Goal: Information Seeking & Learning: Find specific fact

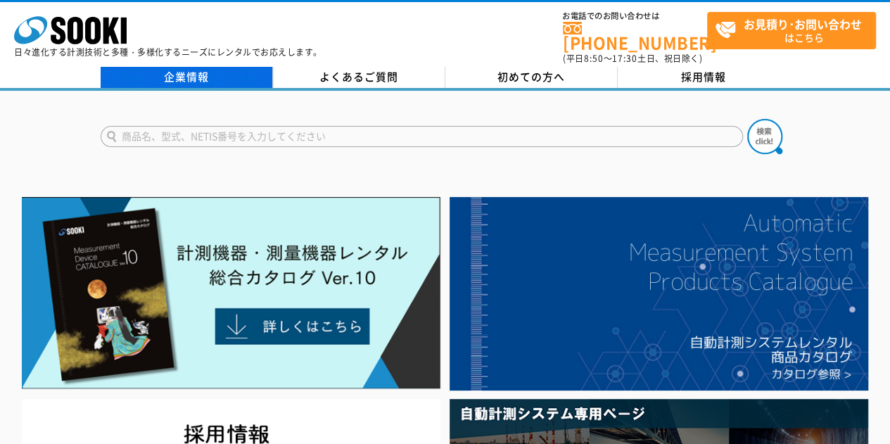
click at [236, 68] on link "企業情報" at bounding box center [187, 77] width 172 height 21
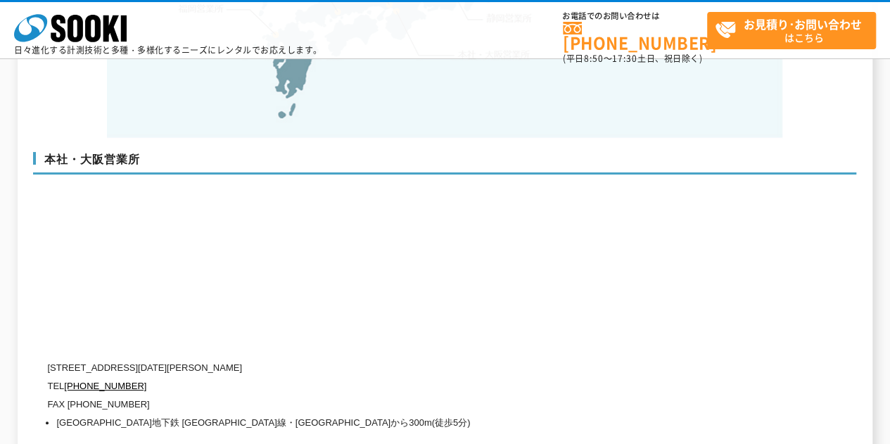
scroll to position [3378, 0]
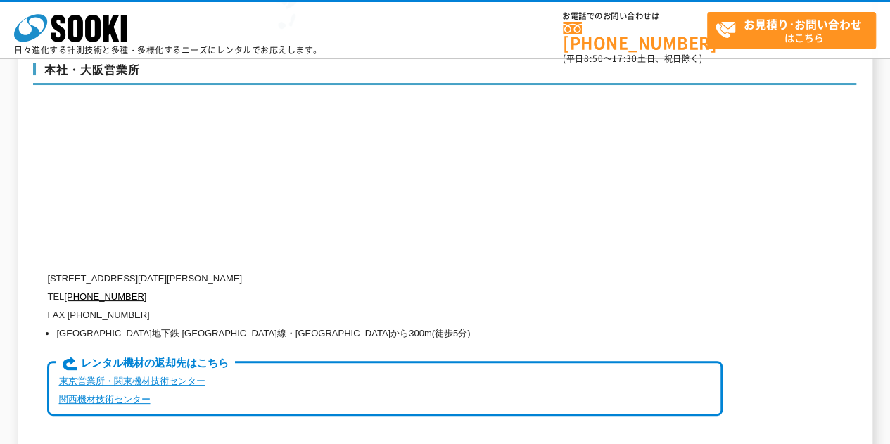
click at [158, 288] on p "TEL [PHONE_NUMBER]" at bounding box center [385, 297] width 676 height 18
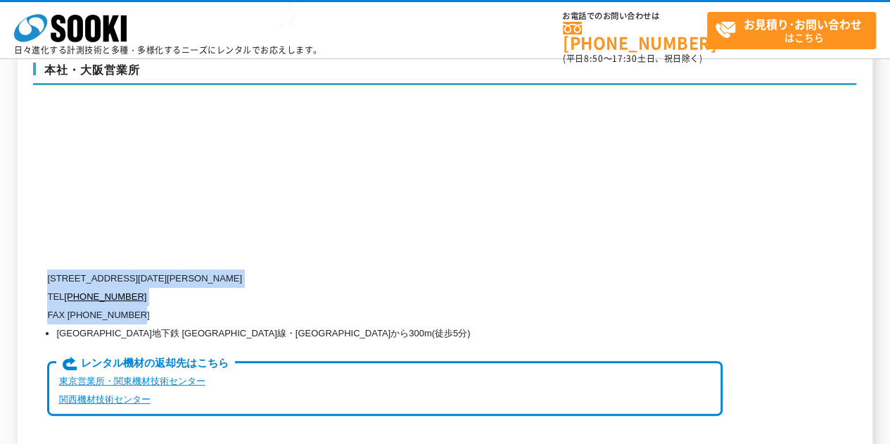
drag, startPoint x: 163, startPoint y: 286, endPoint x: 49, endPoint y: 248, distance: 120.9
click at [49, 270] on div "[STREET_ADDRESS][DATE][PERSON_NAME] TEL [PHONE_NUMBER] FAX [PHONE_NUMBER] [GEOG…" at bounding box center [385, 352] width 676 height 165
copy div "[STREET_ADDRESS][DATE][PERSON_NAME] TEL [PHONE_NUMBER] FAX [PHONE_NUMBER]"
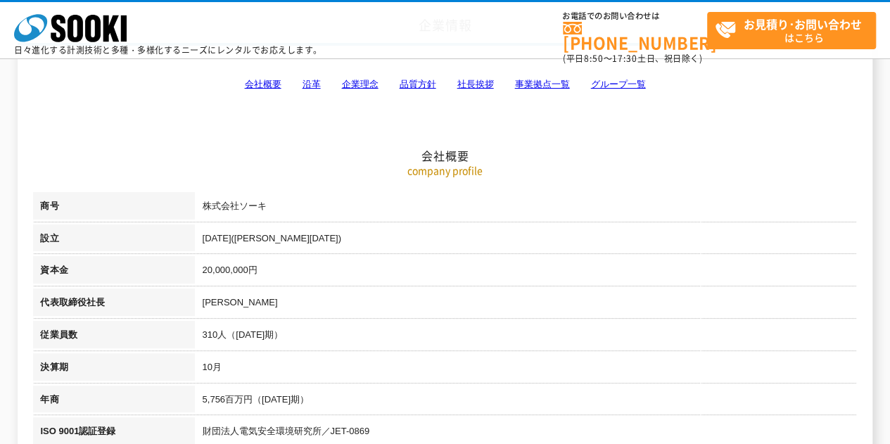
scroll to position [113, 0]
drag, startPoint x: 266, startPoint y: 308, endPoint x: 198, endPoint y: 299, distance: 68.2
click at [198, 299] on td "[PERSON_NAME]" at bounding box center [526, 305] width 662 height 32
copy td "[PERSON_NAME]"
drag, startPoint x: 304, startPoint y: 232, endPoint x: 200, endPoint y: 238, distance: 104.3
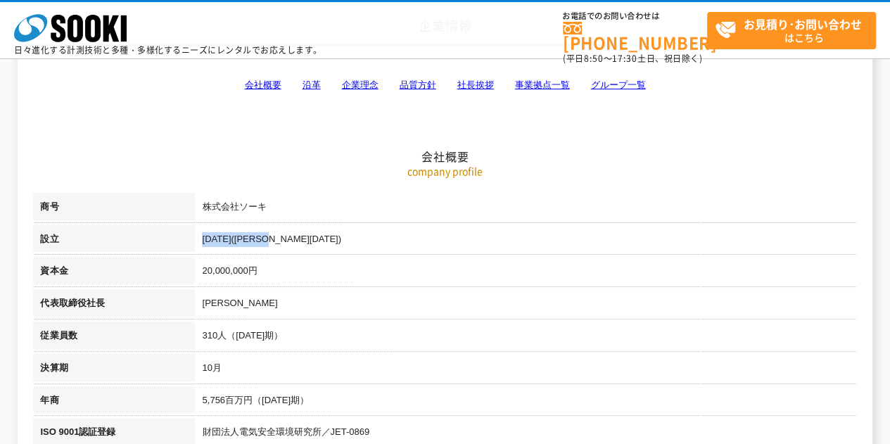
click at [200, 238] on td "[DATE]([PERSON_NAME][DATE])" at bounding box center [526, 241] width 662 height 32
copy td "[DATE]([PERSON_NAME][DATE])"
drag, startPoint x: 283, startPoint y: 275, endPoint x: 190, endPoint y: 267, distance: 93.2
click at [190, 267] on tr "資本金 20,000,000円" at bounding box center [444, 273] width 823 height 32
copy tr "資本金 20,000,000円"
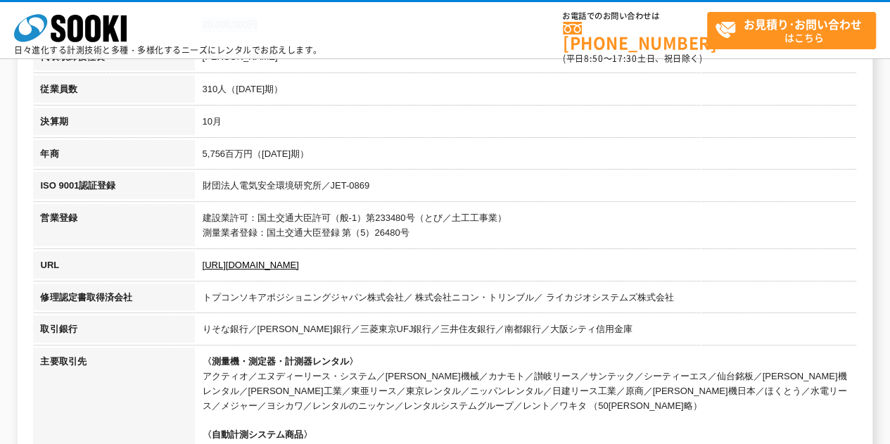
scroll to position [395, 0]
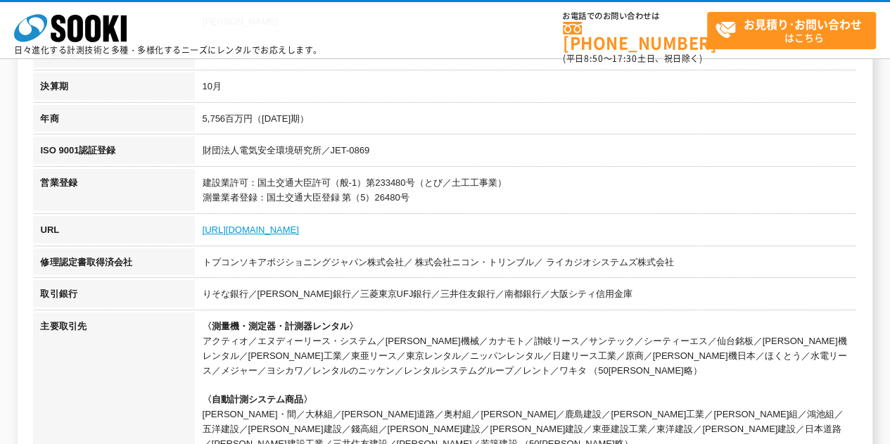
drag, startPoint x: 303, startPoint y: 228, endPoint x: 203, endPoint y: 230, distance: 99.3
click at [203, 230] on td "[URL][DOMAIN_NAME]" at bounding box center [526, 232] width 662 height 32
copy link "[URL][DOMAIN_NAME]"
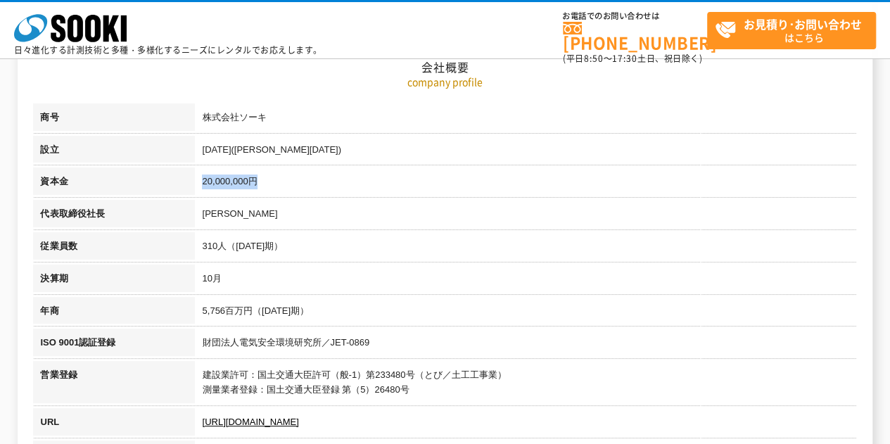
scroll to position [184, 0]
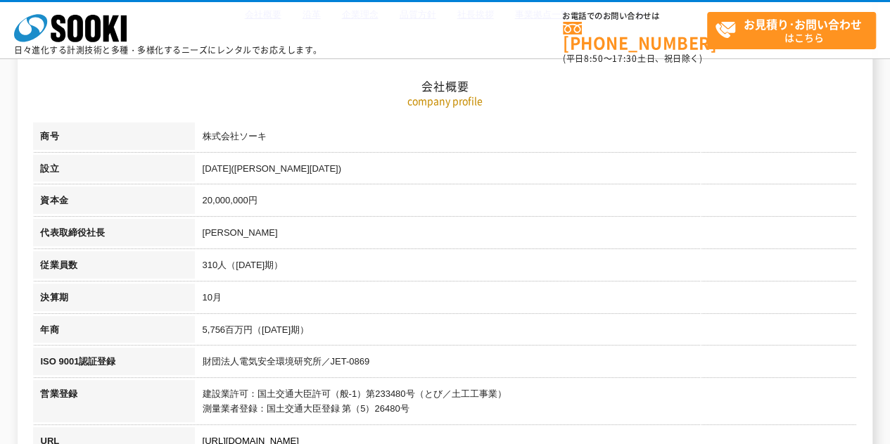
drag, startPoint x: 308, startPoint y: 194, endPoint x: 272, endPoint y: 200, distance: 37.1
click at [272, 200] on td "20,000,000円" at bounding box center [526, 203] width 662 height 32
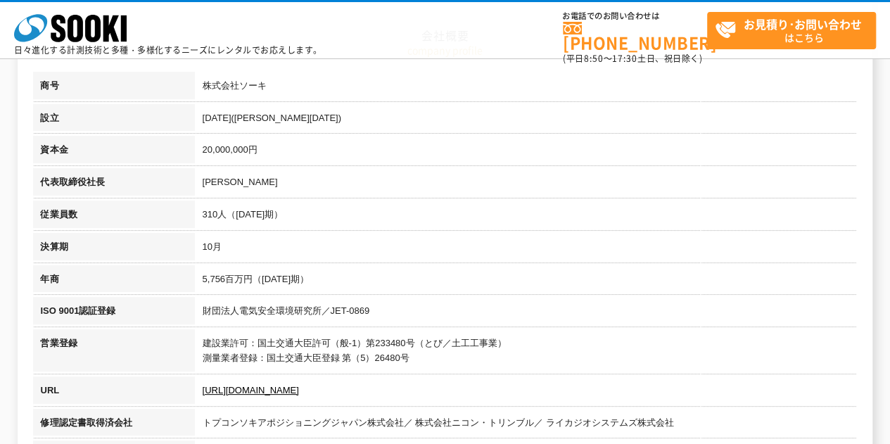
scroll to position [254, 0]
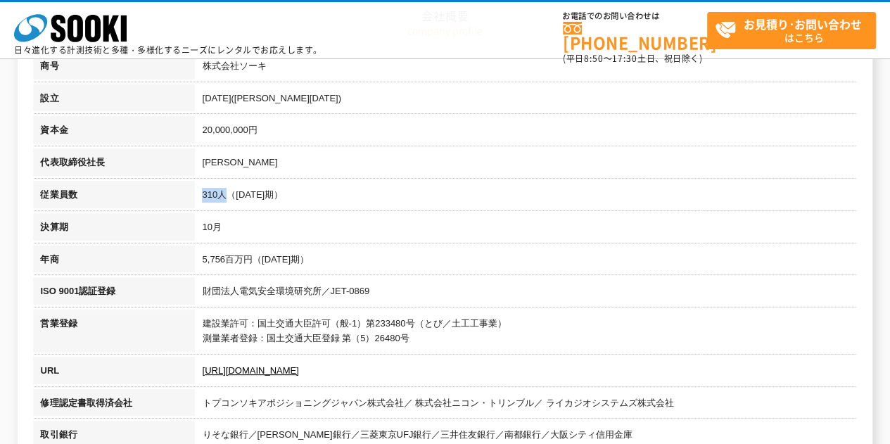
drag, startPoint x: 230, startPoint y: 195, endPoint x: 201, endPoint y: 195, distance: 29.6
click at [201, 195] on td "310人（[DATE]期）" at bounding box center [526, 197] width 662 height 32
copy td "310人"
drag, startPoint x: 321, startPoint y: 186, endPoint x: 203, endPoint y: 194, distance: 118.5
click at [203, 194] on td "310人（[DATE]期）" at bounding box center [526, 197] width 662 height 32
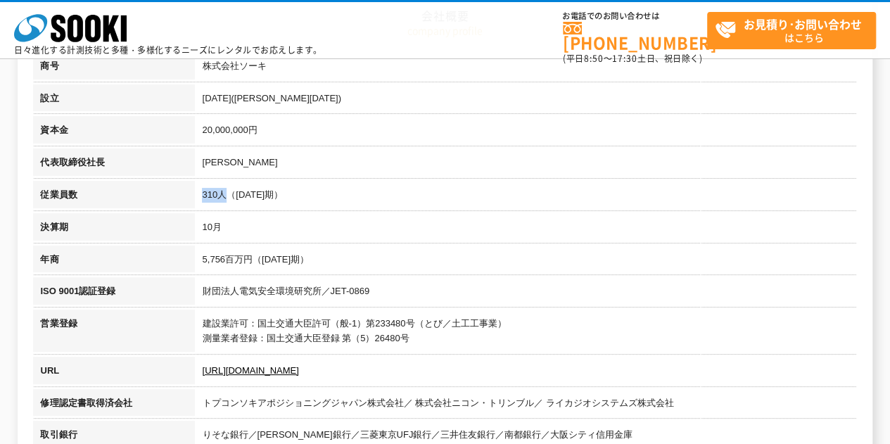
copy td "310人（[DATE]期）"
drag, startPoint x: 364, startPoint y: 256, endPoint x: 195, endPoint y: 260, distance: 169.0
click at [195, 260] on td "5,756百万円（[DATE]期）" at bounding box center [526, 262] width 662 height 32
copy td "5,756百万円（[DATE]期）"
